Goal: Check status: Check status

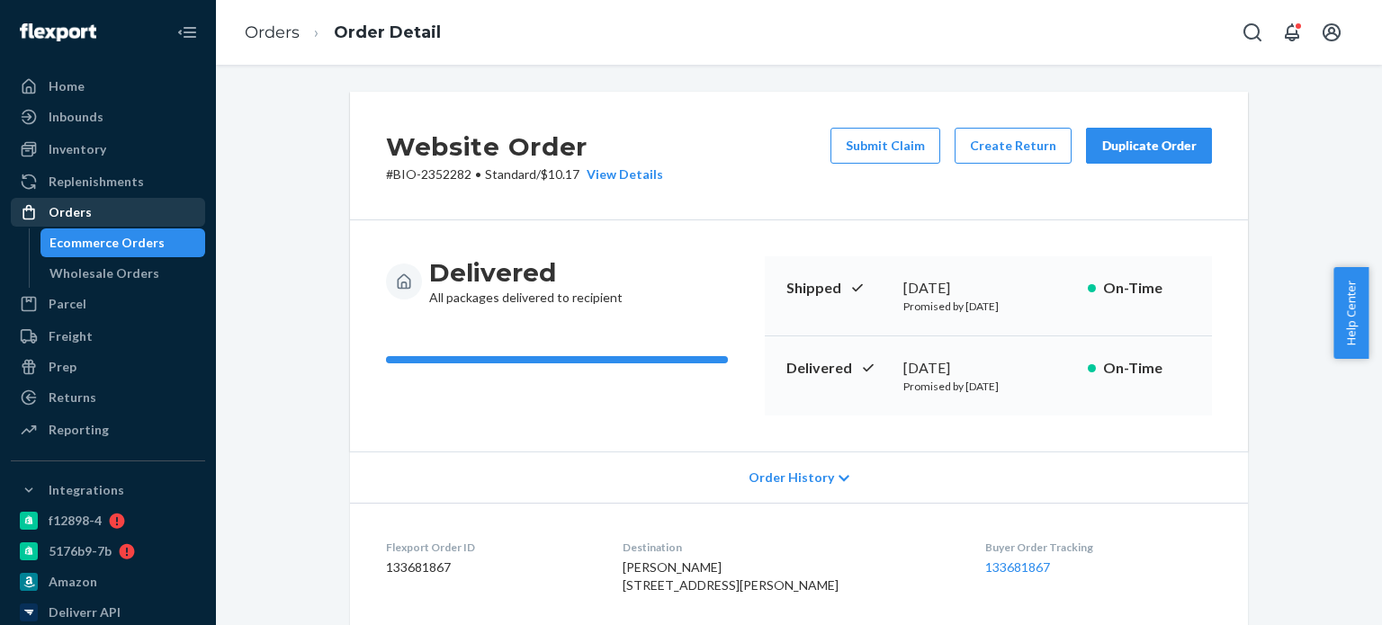
scroll to position [360, 0]
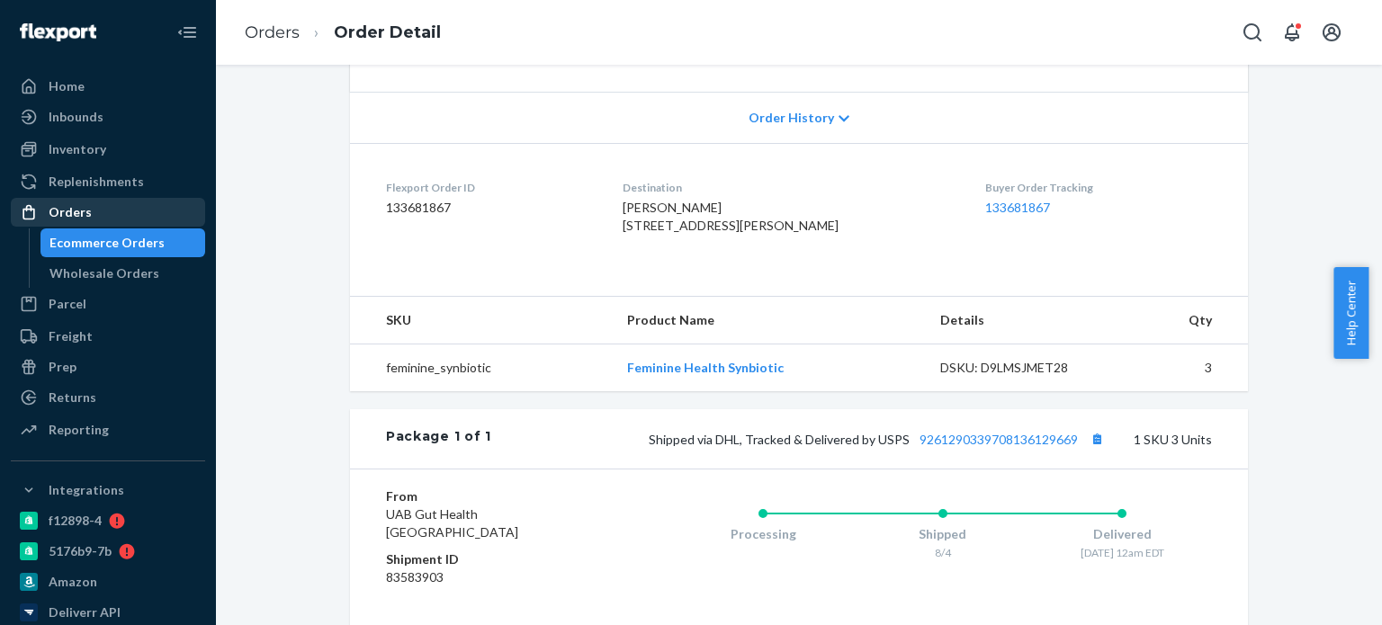
click at [69, 201] on div "Orders" at bounding box center [108, 212] width 191 height 25
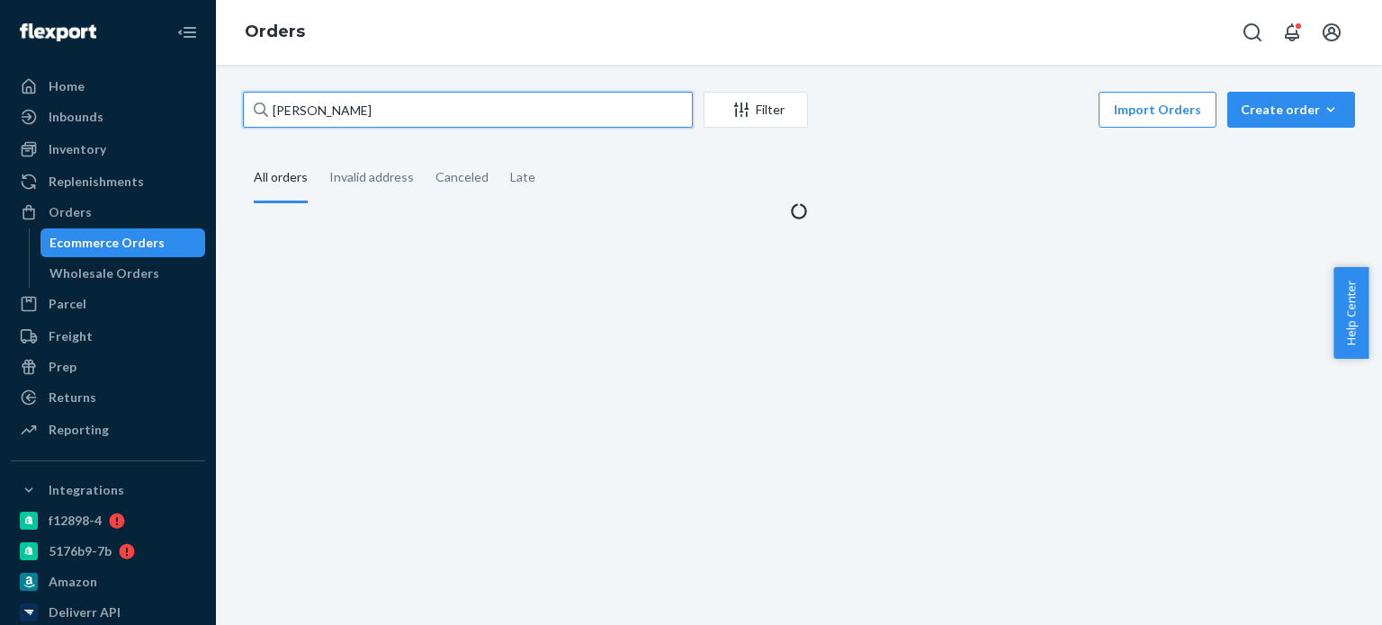
click at [299, 106] on input "[PERSON_NAME]" at bounding box center [468, 110] width 450 height 36
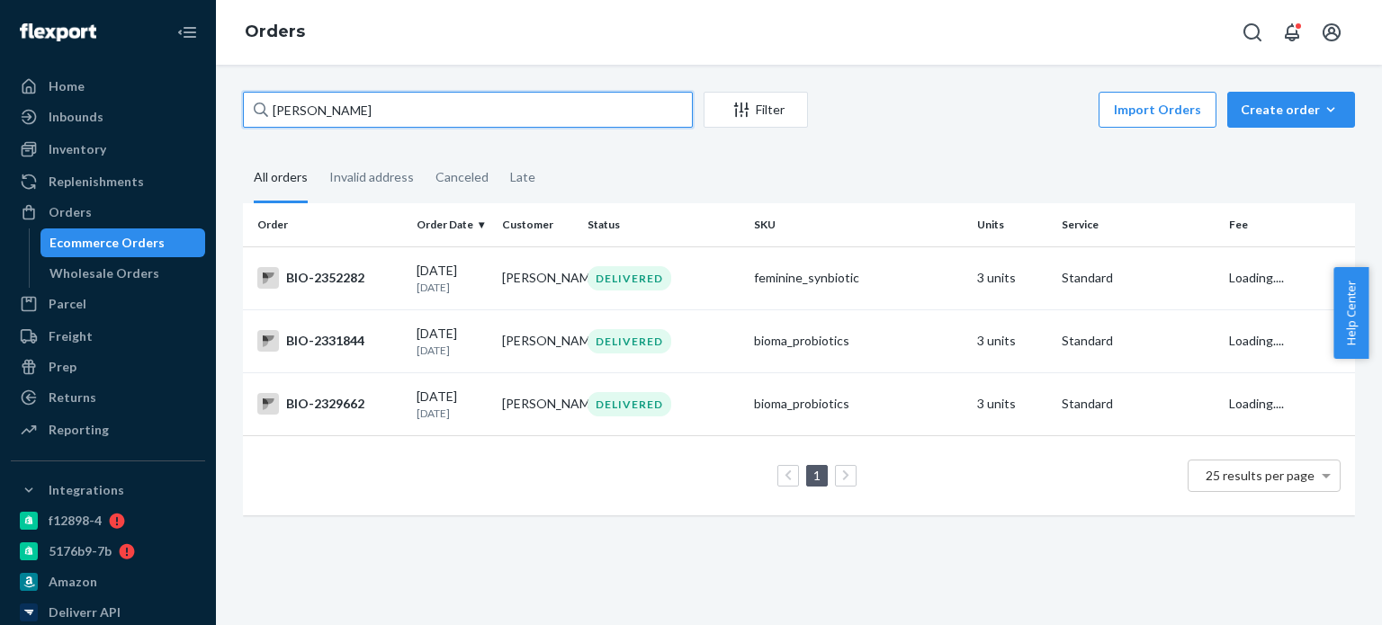
paste input "[PERSON_NAME]"
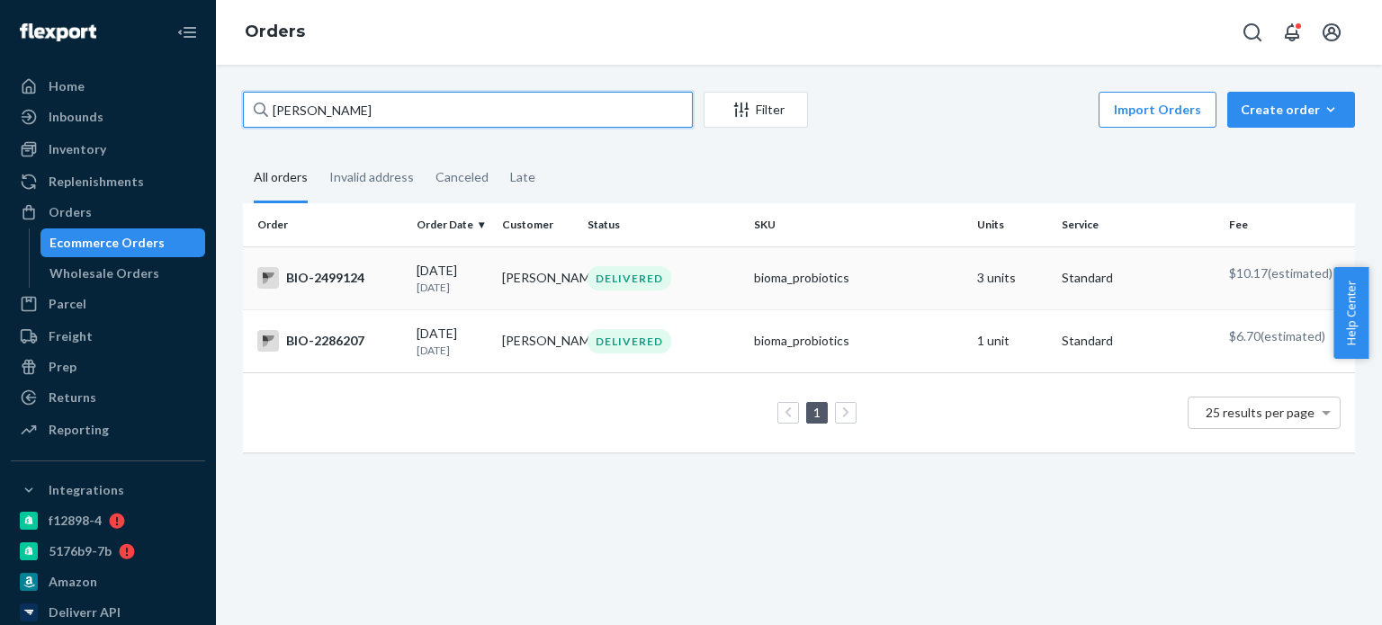
type input "[PERSON_NAME]"
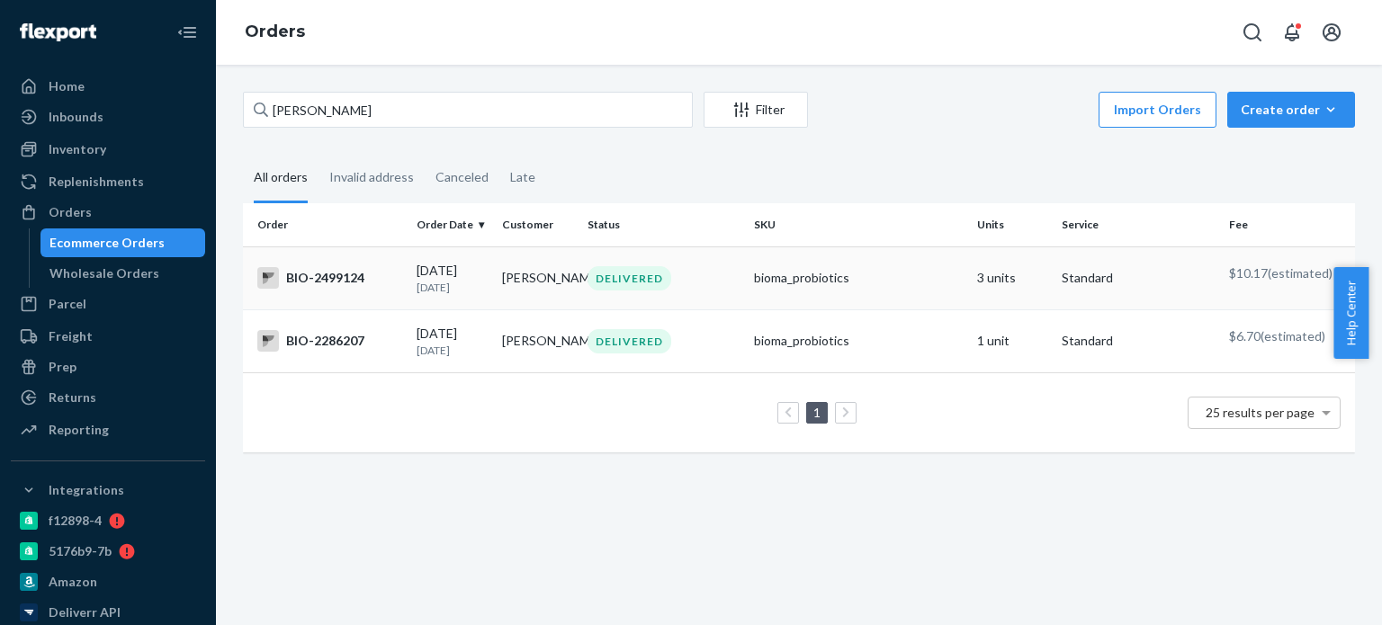
click at [327, 281] on div "BIO-2499124" at bounding box center [329, 278] width 145 height 22
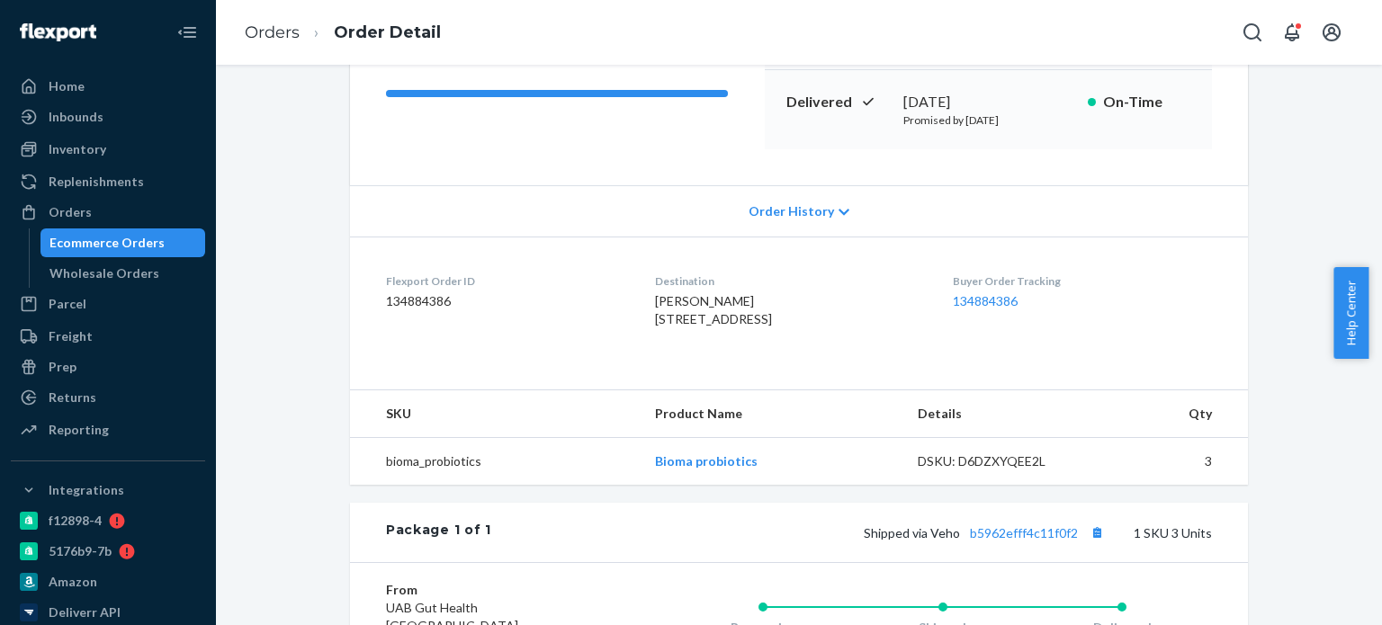
scroll to position [270, 0]
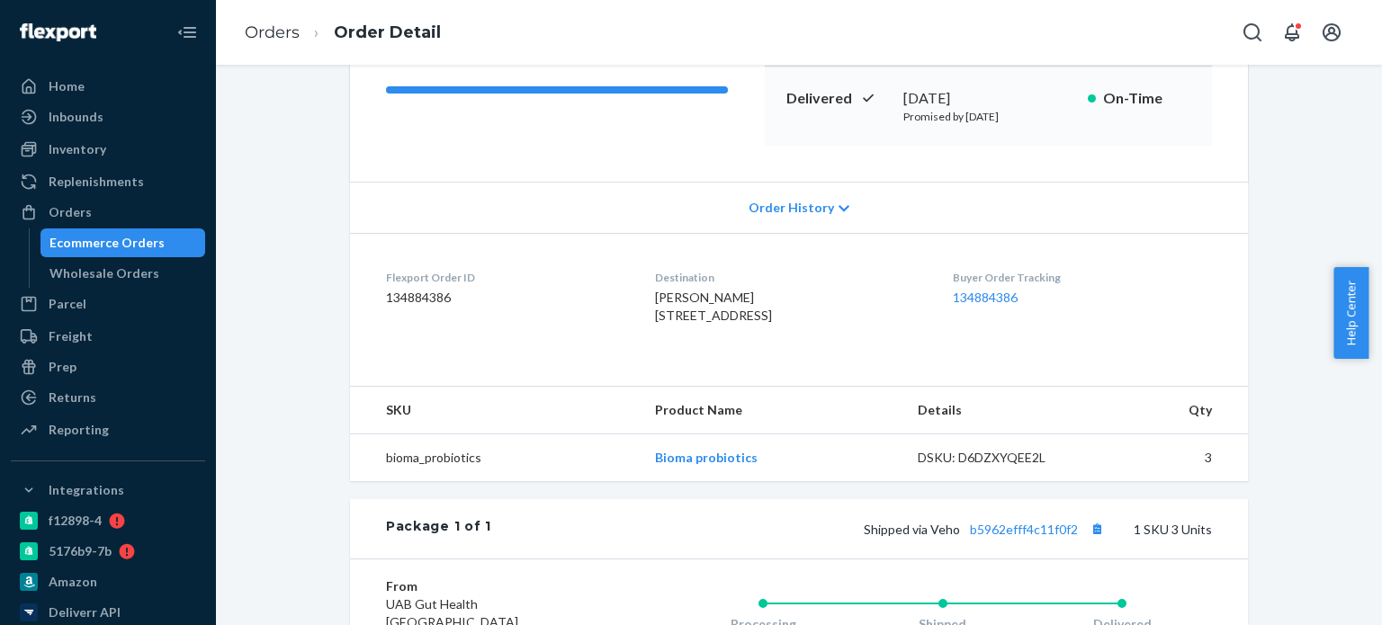
click at [1004, 541] on div "Shipped via Veho b5962efff4c11f0f2 1 SKU 3 Units" at bounding box center [851, 528] width 721 height 23
click at [1004, 537] on link "b5962efff4c11f0f2" at bounding box center [1024, 529] width 108 height 15
